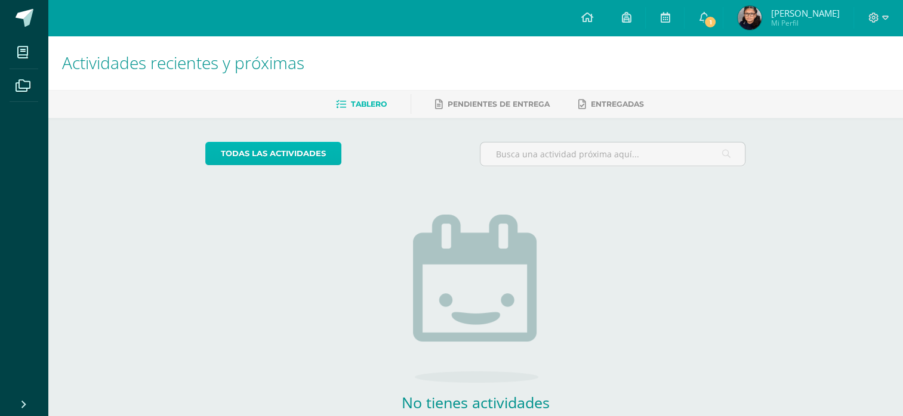
click at [253, 147] on link "todas las Actividades" at bounding box center [273, 153] width 136 height 23
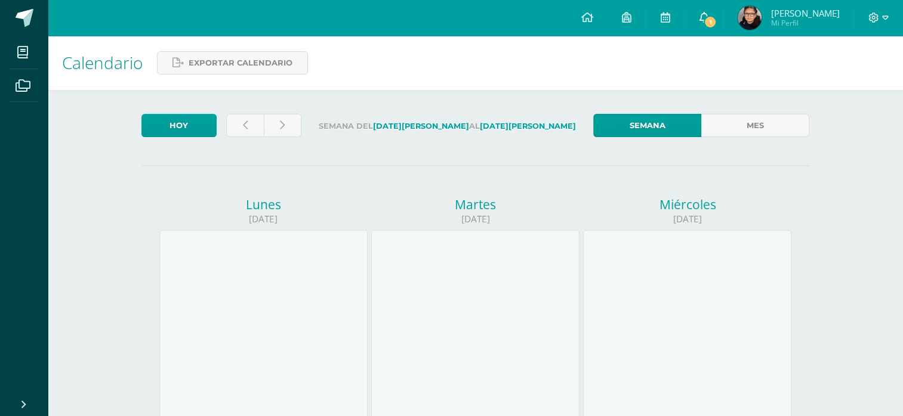
click at [716, 16] on span "1" at bounding box center [709, 22] width 13 height 13
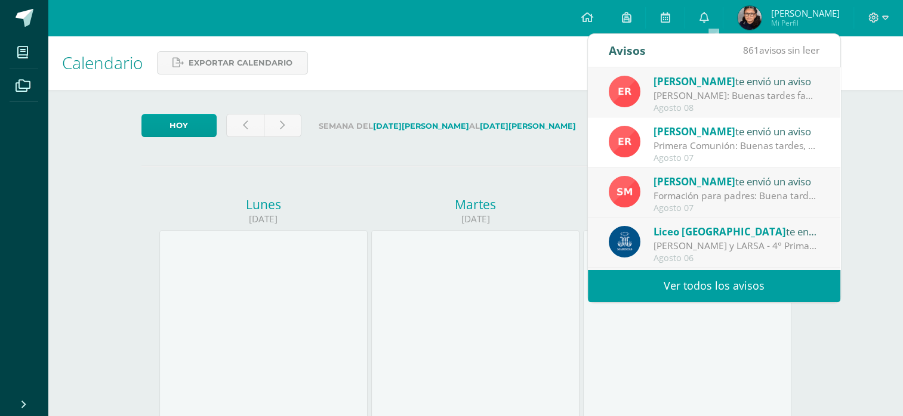
click at [697, 107] on div "Agosto 08" at bounding box center [736, 108] width 166 height 10
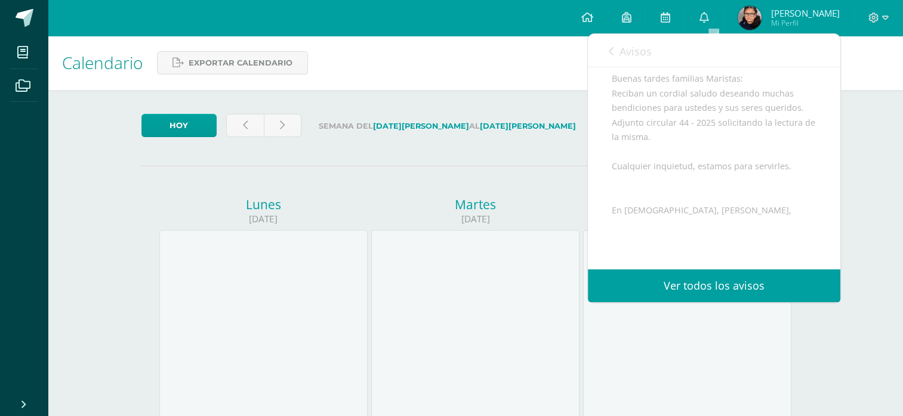
scroll to position [119, 0]
click at [762, 289] on link "Ver todos los avisos" at bounding box center [714, 286] width 252 height 33
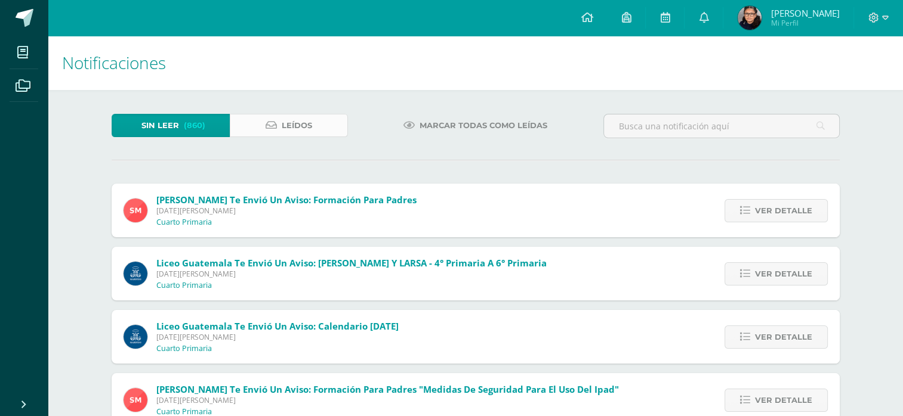
click at [291, 115] on span "Leídos" at bounding box center [297, 126] width 30 height 22
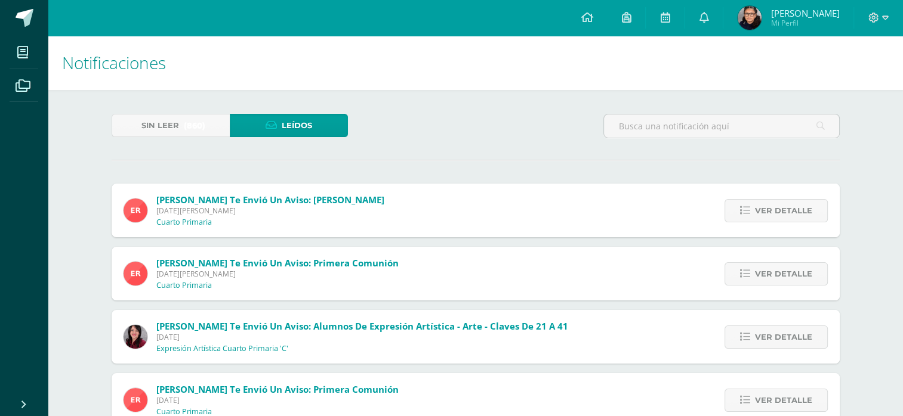
click at [285, 213] on span "Viernes 08 de Agosto de 2025" at bounding box center [270, 211] width 228 height 10
click at [811, 217] on span "Ver detalle" at bounding box center [783, 211] width 57 height 22
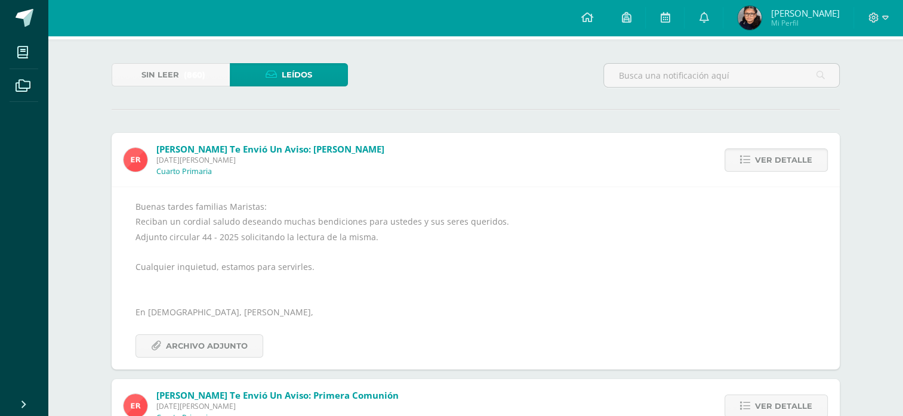
scroll to position [179, 0]
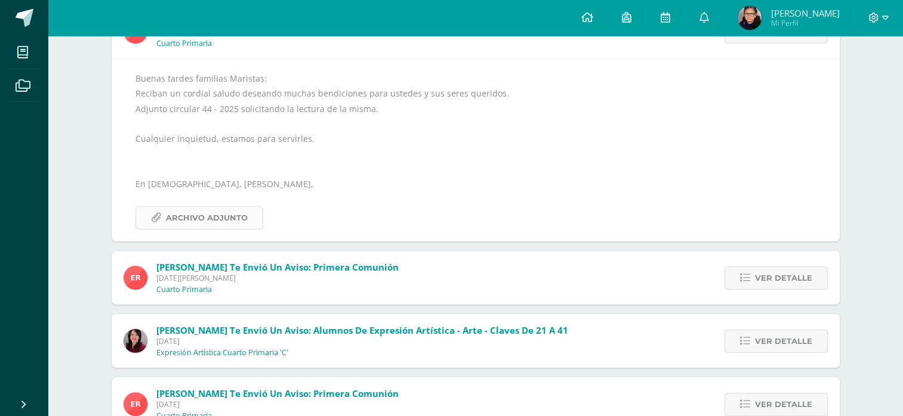
click at [196, 221] on span "Archivo Adjunto" at bounding box center [207, 218] width 82 height 22
